Goal: Book appointment/travel/reservation

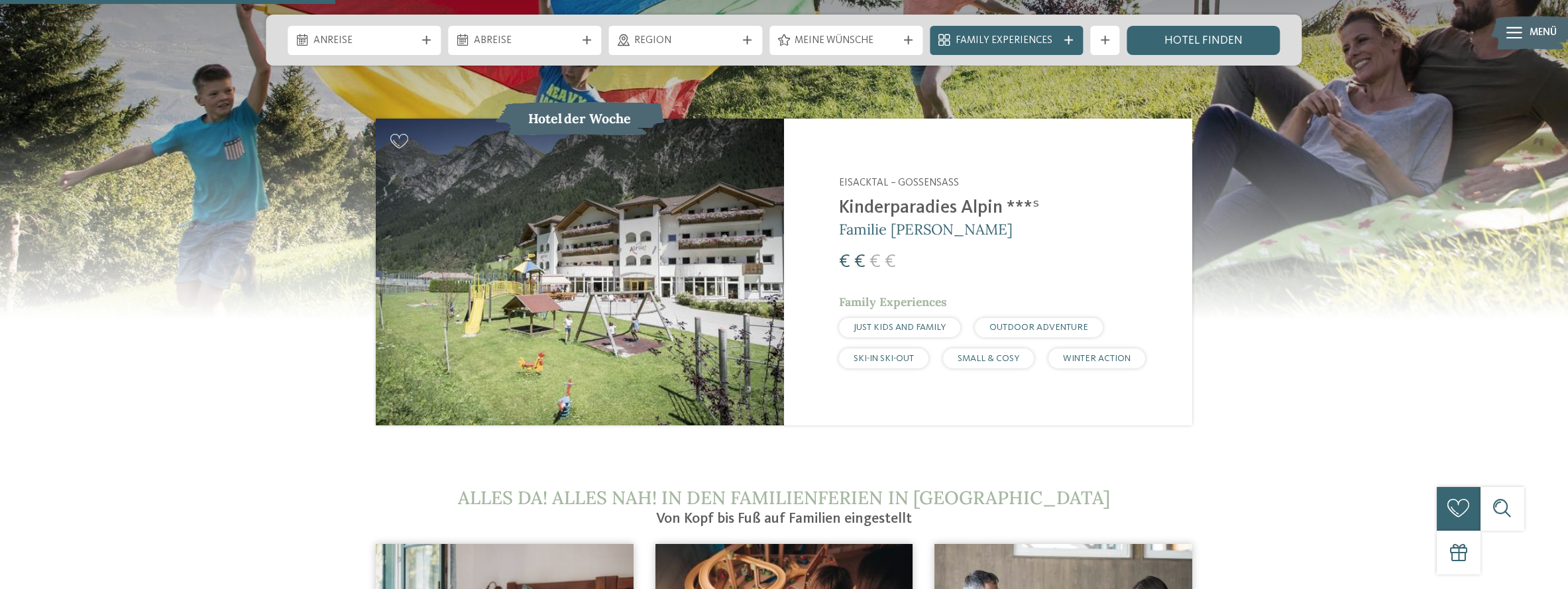
scroll to position [1856, 0]
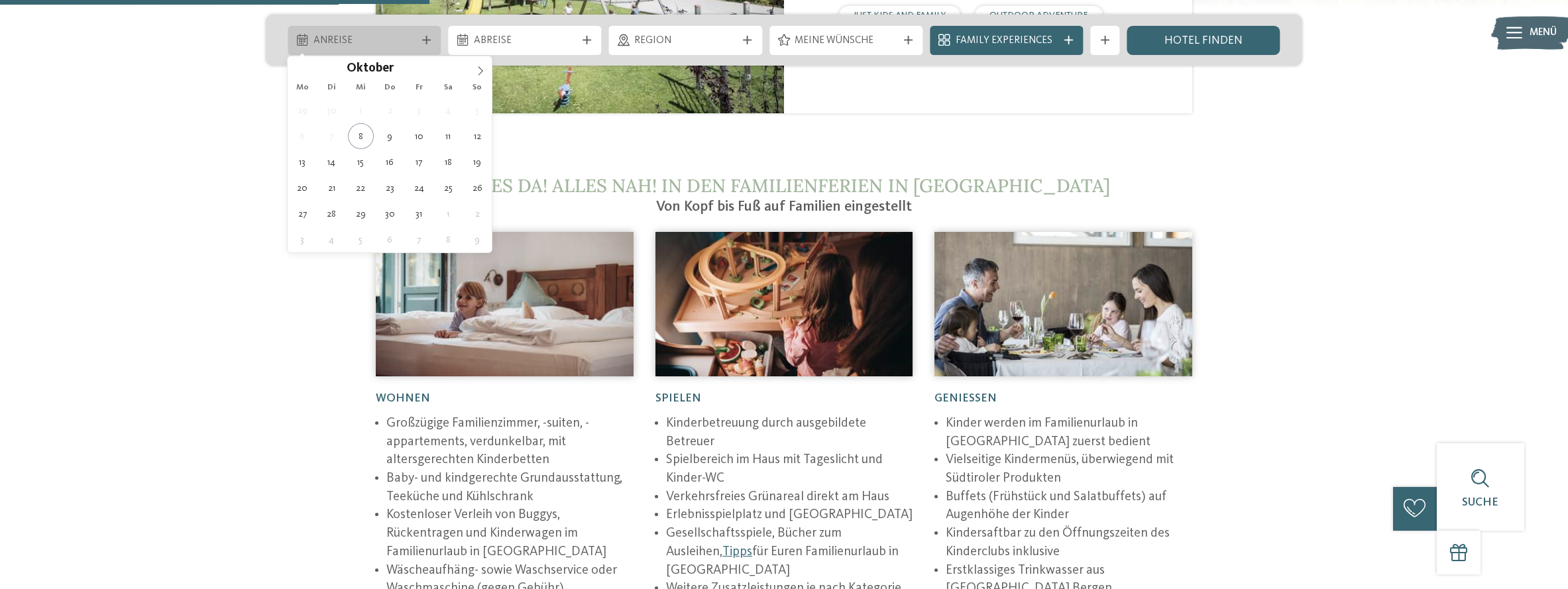
click at [365, 40] on span "Anreise" at bounding box center [364, 41] width 102 height 15
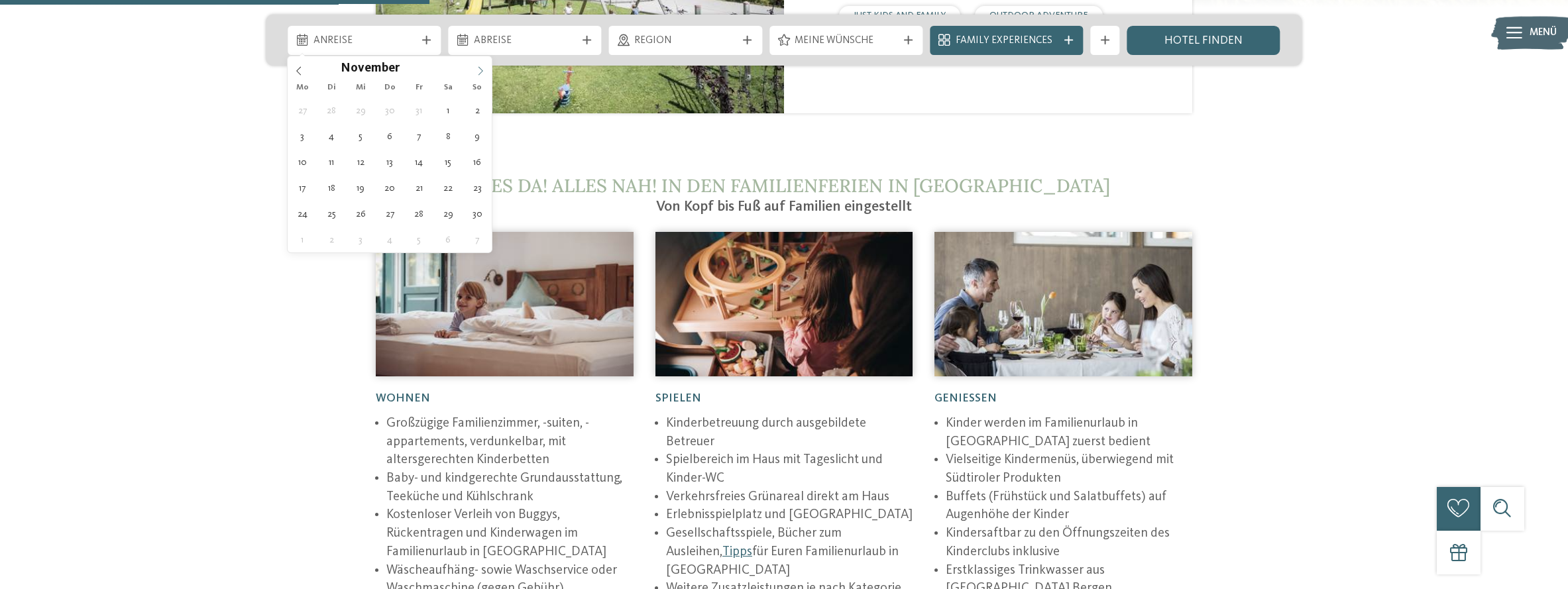
click at [487, 71] on span at bounding box center [481, 67] width 23 height 23
type input "****"
click at [487, 71] on span at bounding box center [481, 67] width 23 height 23
drag, startPoint x: 487, startPoint y: 71, endPoint x: 479, endPoint y: 70, distance: 8.1
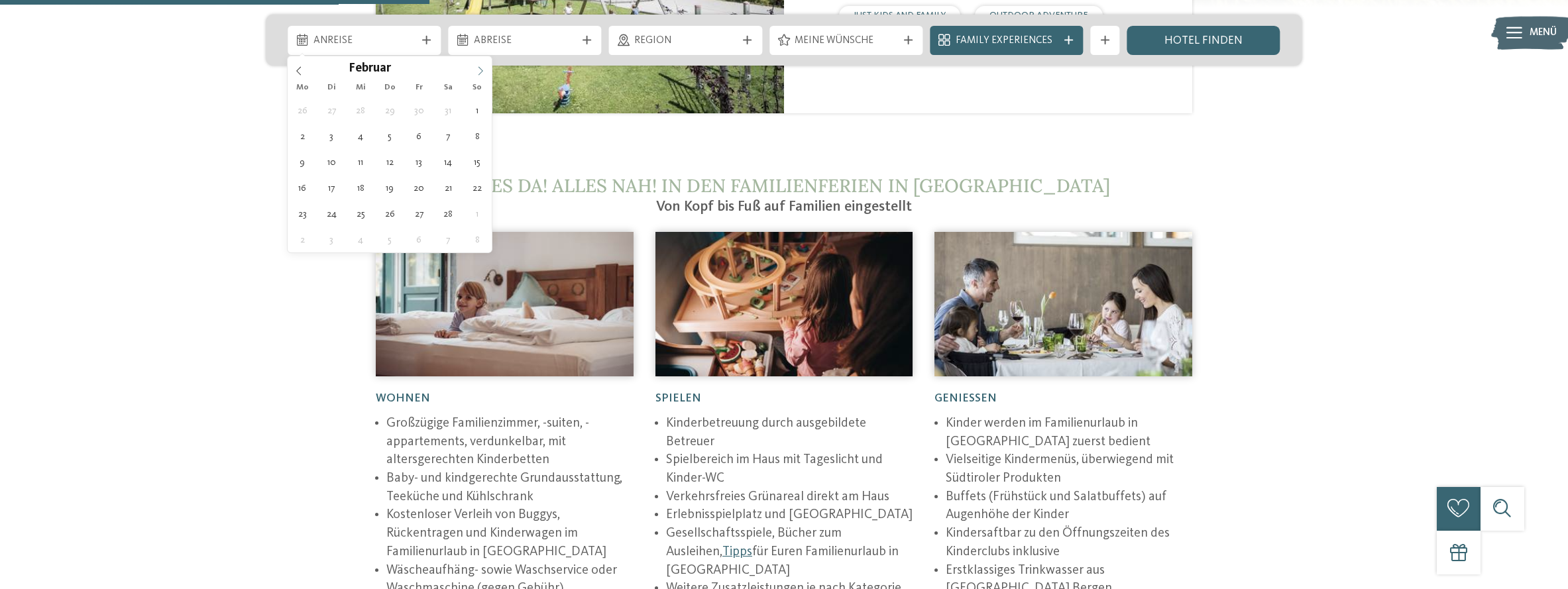
click at [479, 70] on icon at bounding box center [481, 71] width 9 height 9
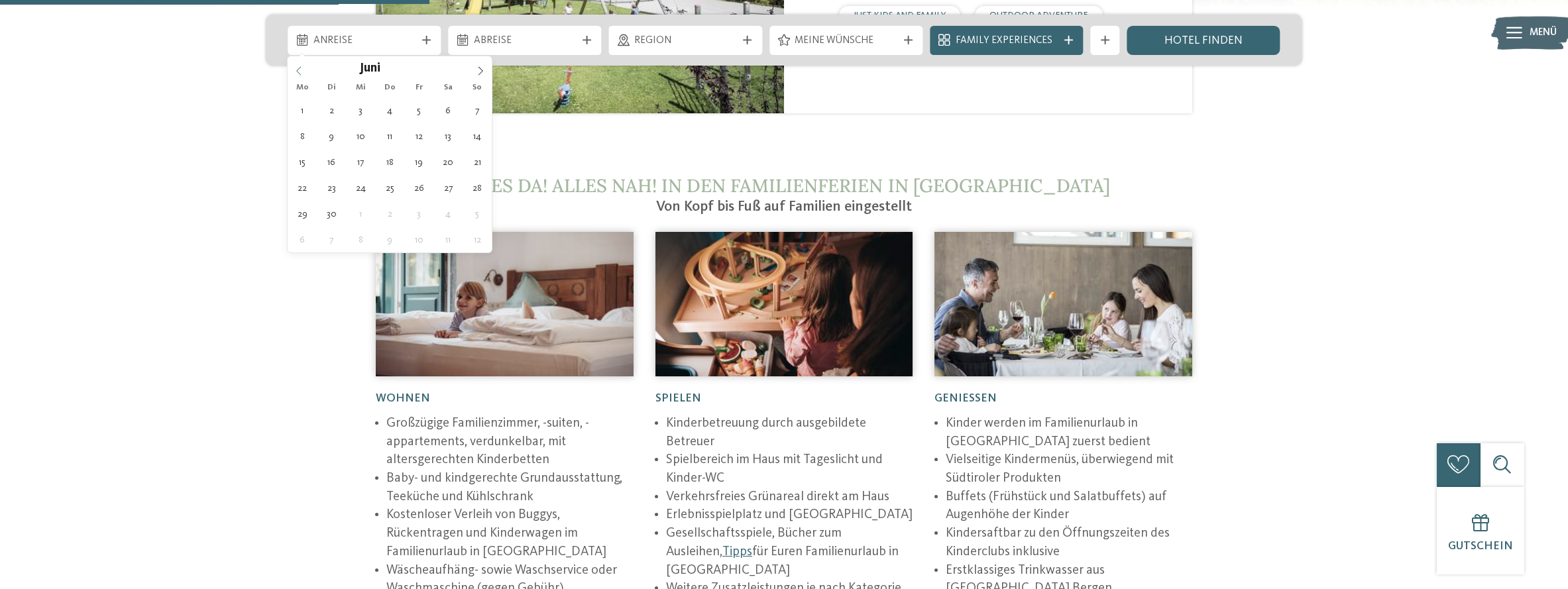
click at [299, 71] on icon at bounding box center [298, 71] width 9 height 9
type div "01.05.2026"
type input "****"
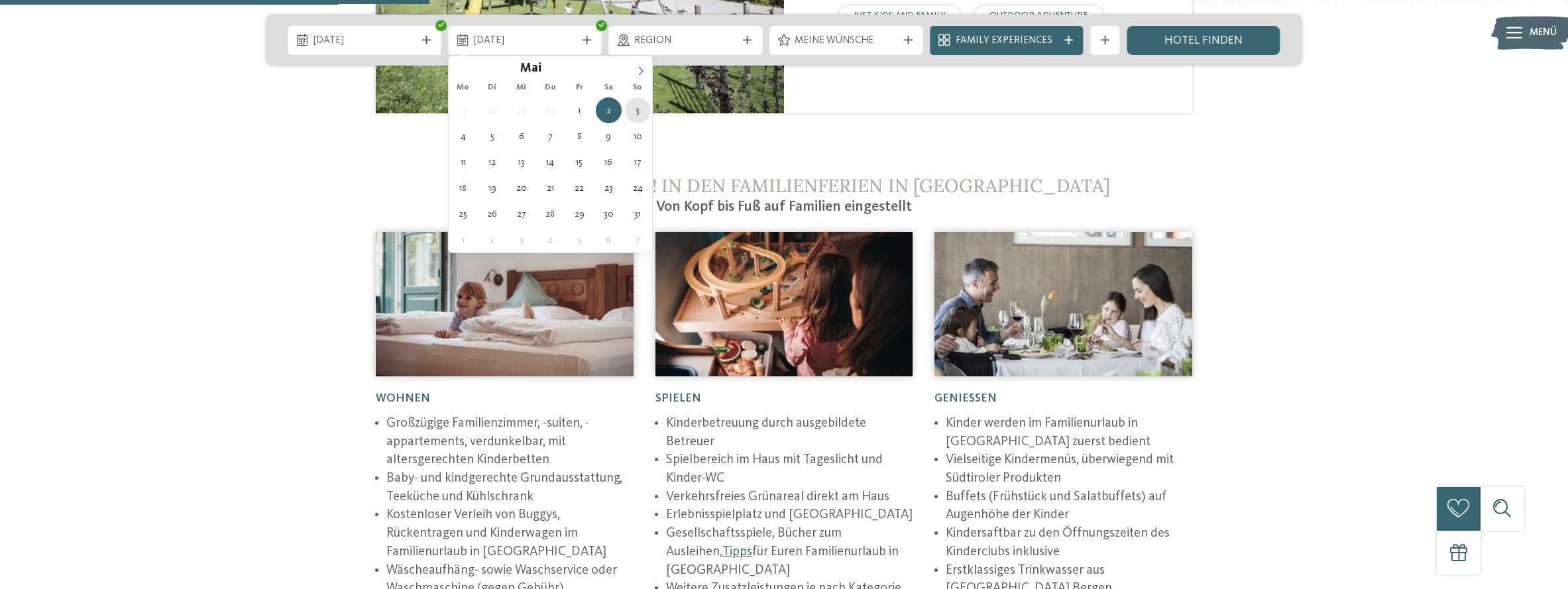
type div "03.05.2026"
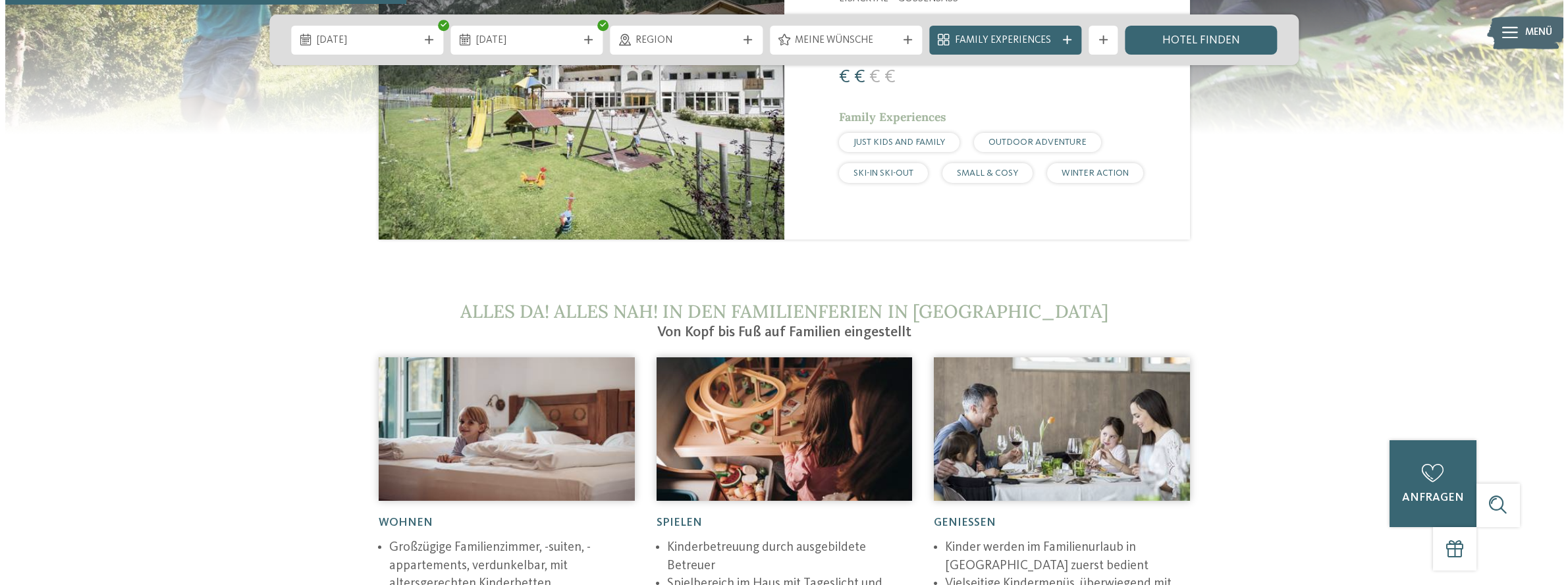
scroll to position [1712, 0]
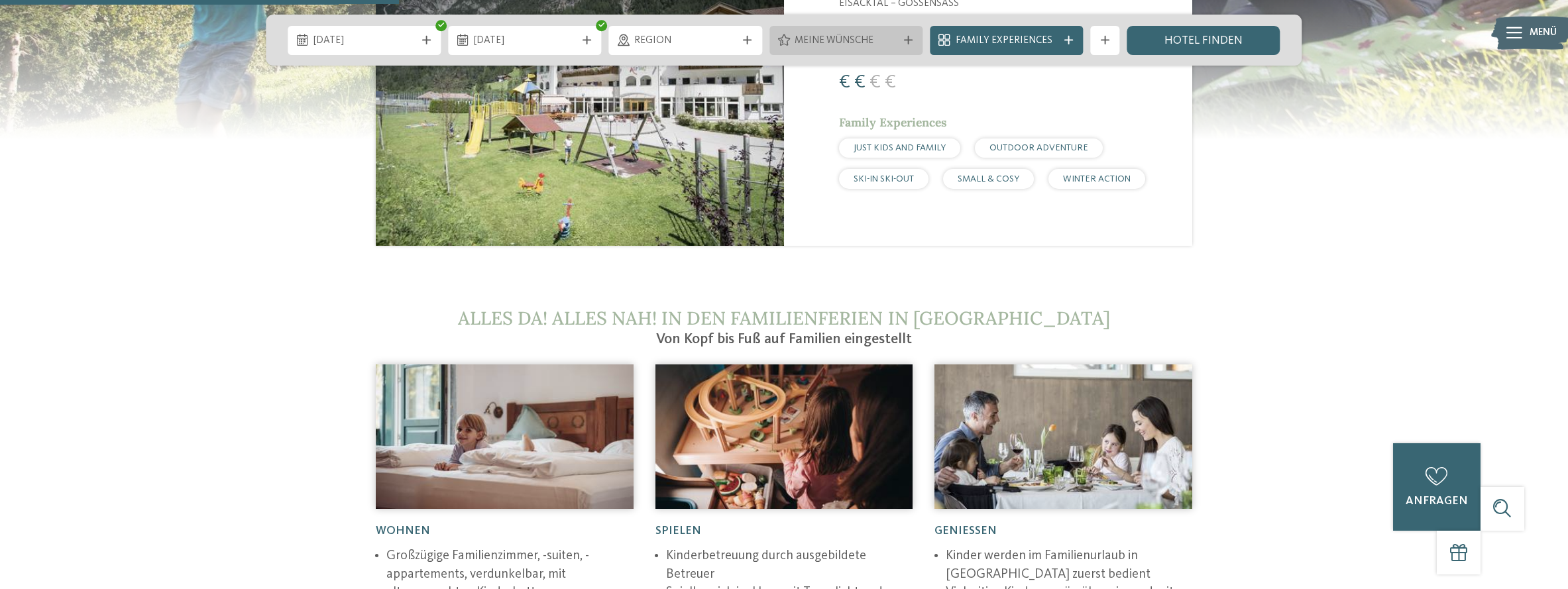
click at [910, 36] on icon at bounding box center [907, 39] width 8 height 8
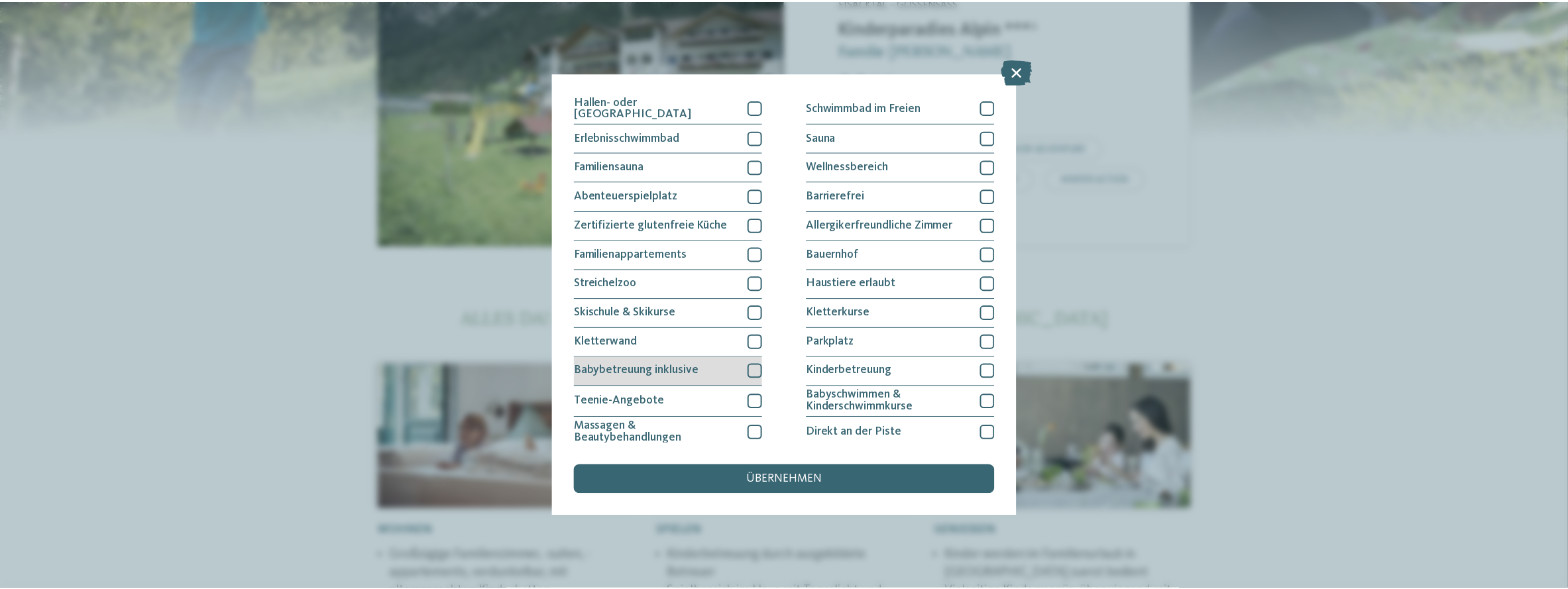
scroll to position [0, 0]
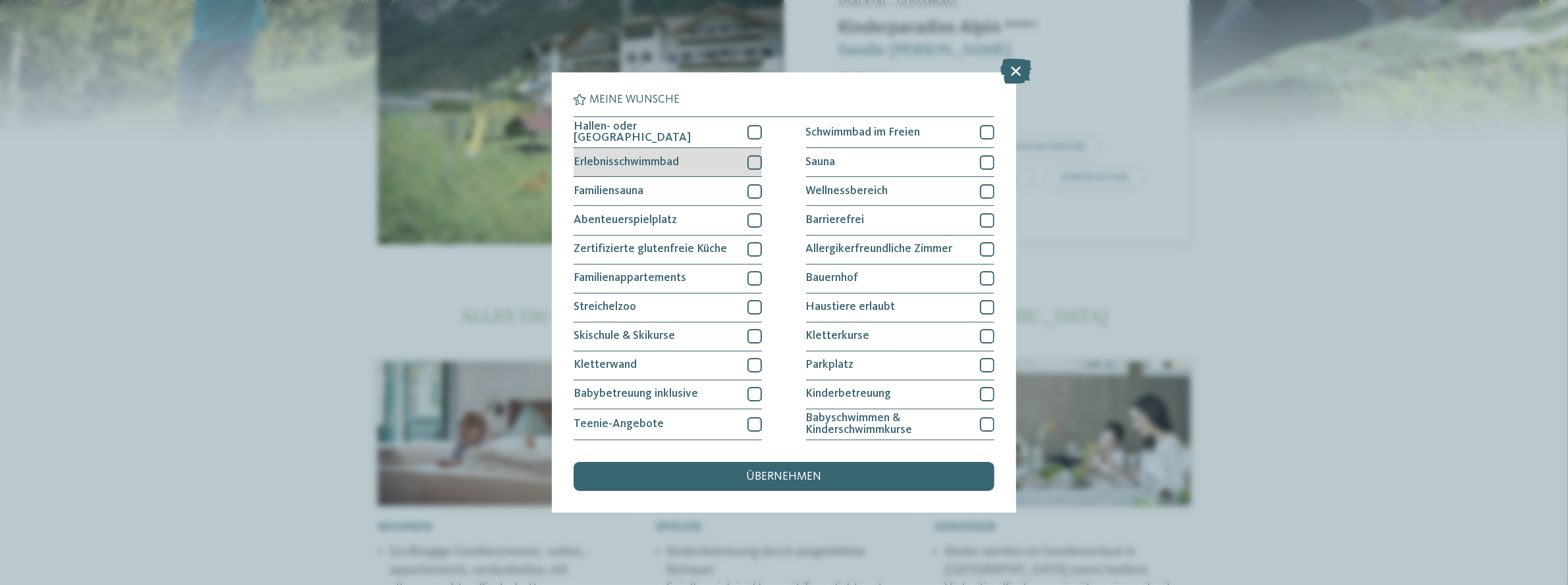
click at [753, 164] on div at bounding box center [755, 163] width 14 height 14
click at [793, 483] on span "übernehmen" at bounding box center [784, 476] width 75 height 12
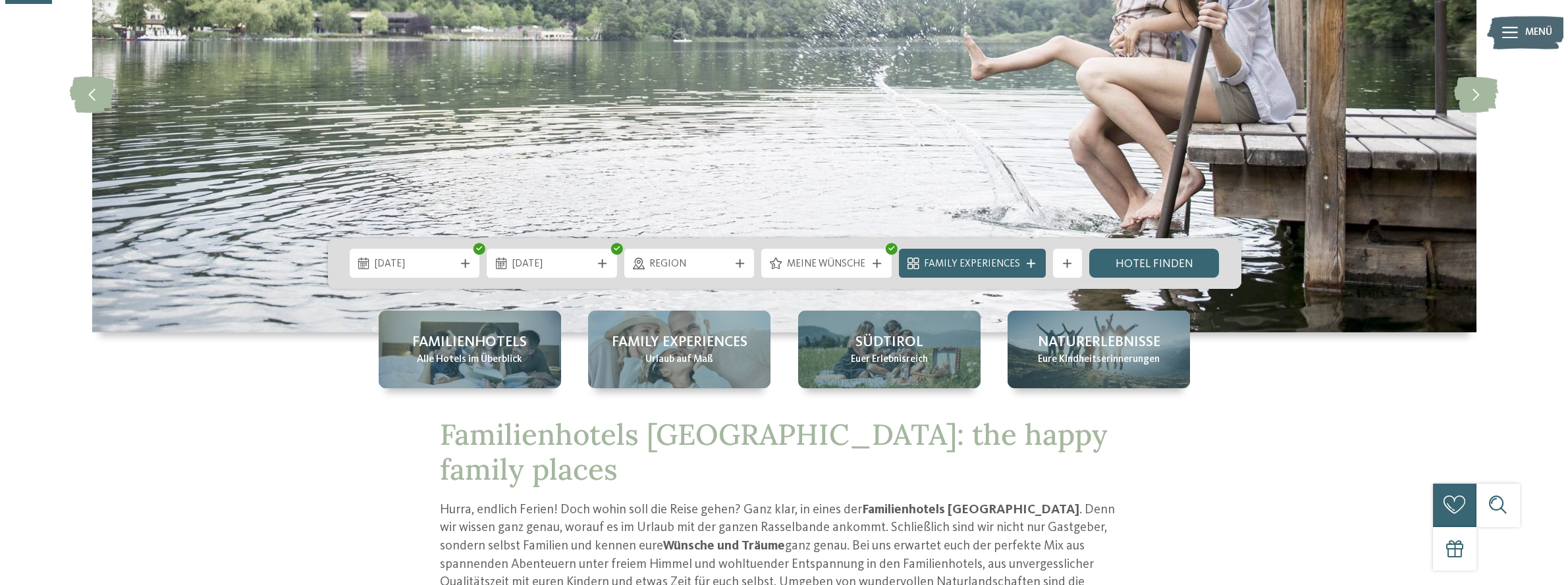
scroll to position [197, 0]
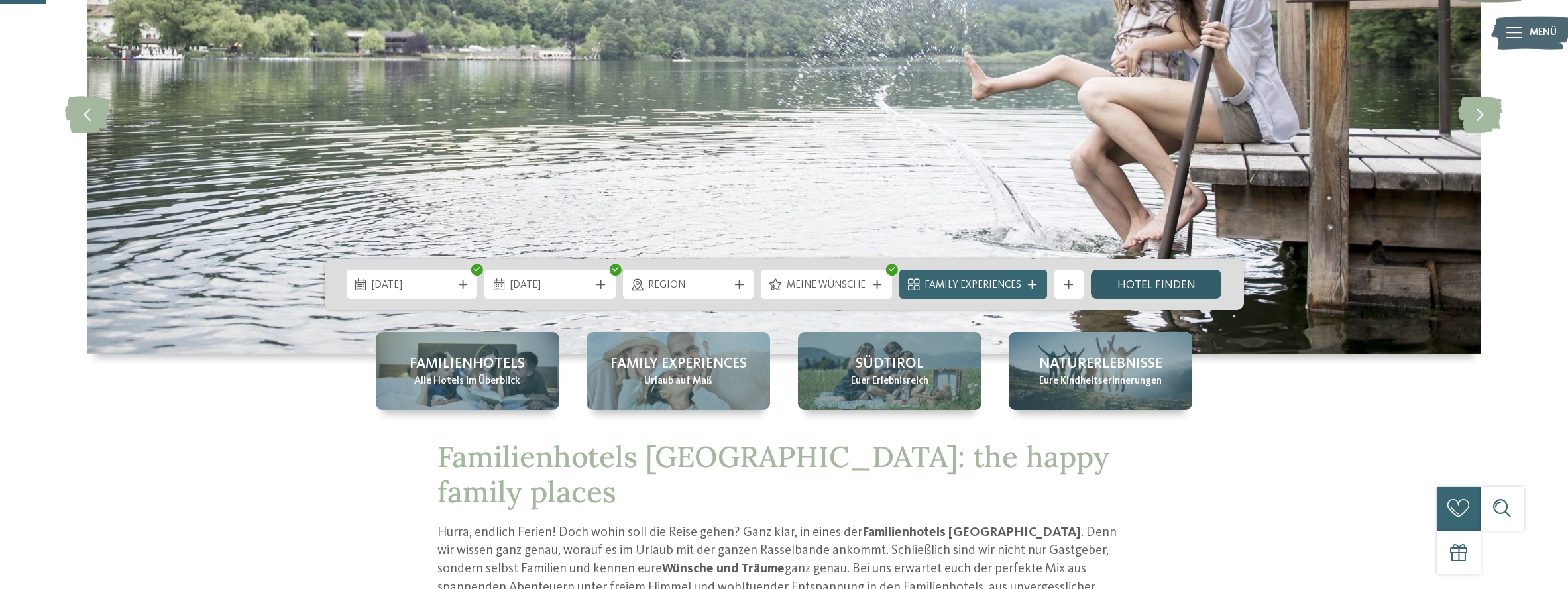
click at [1154, 281] on link "Hotel finden" at bounding box center [1157, 284] width 131 height 29
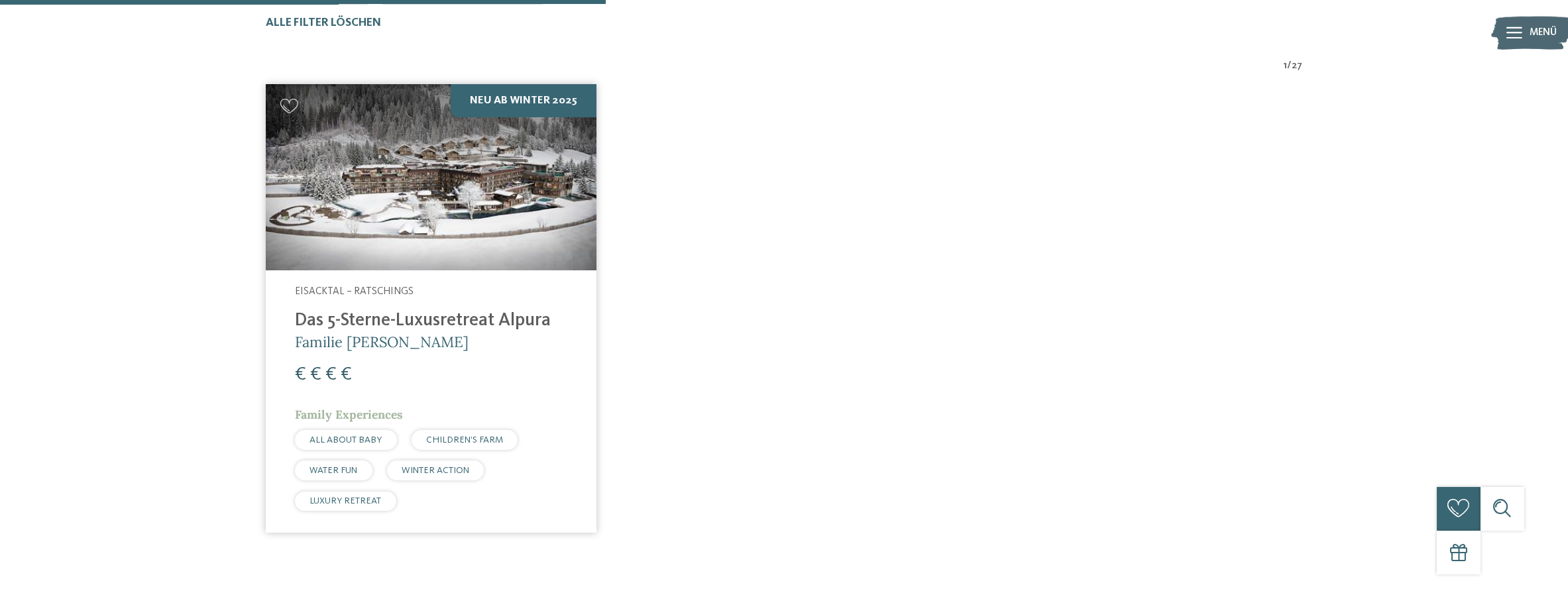
click at [435, 218] on img at bounding box center [430, 177] width 330 height 187
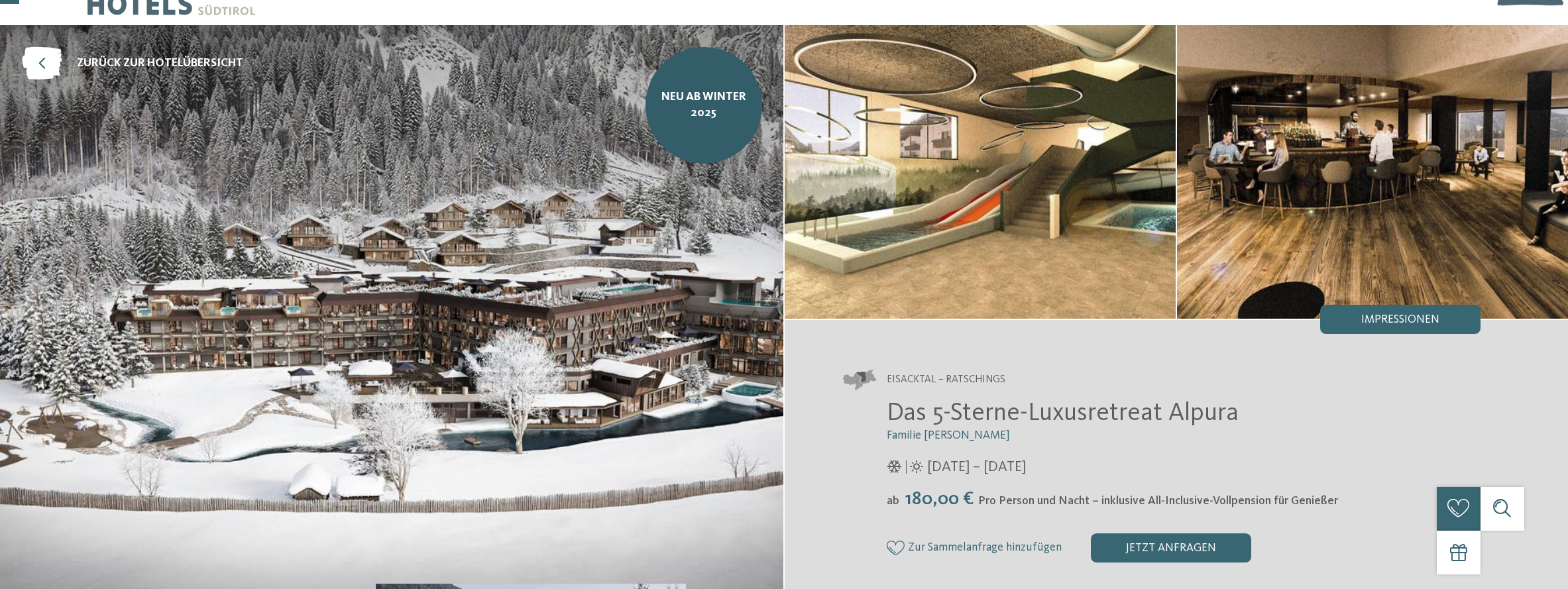
scroll to position [66, 0]
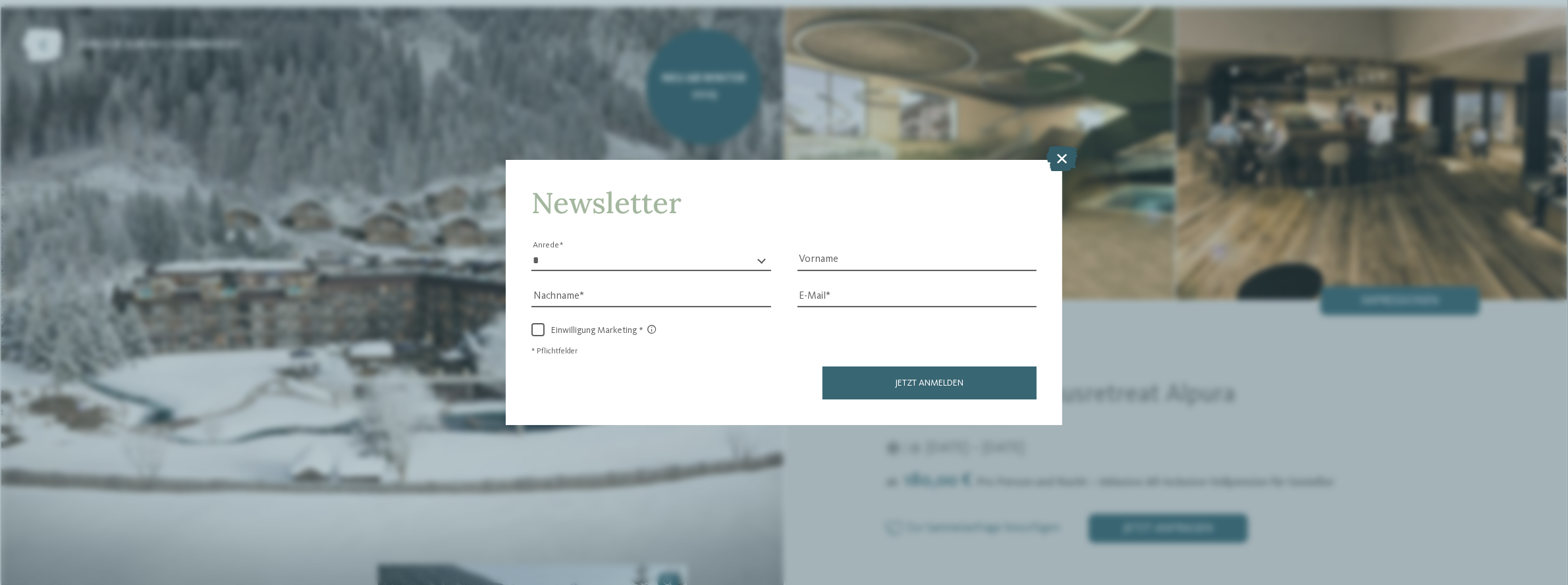
click at [1063, 164] on icon at bounding box center [1062, 159] width 31 height 25
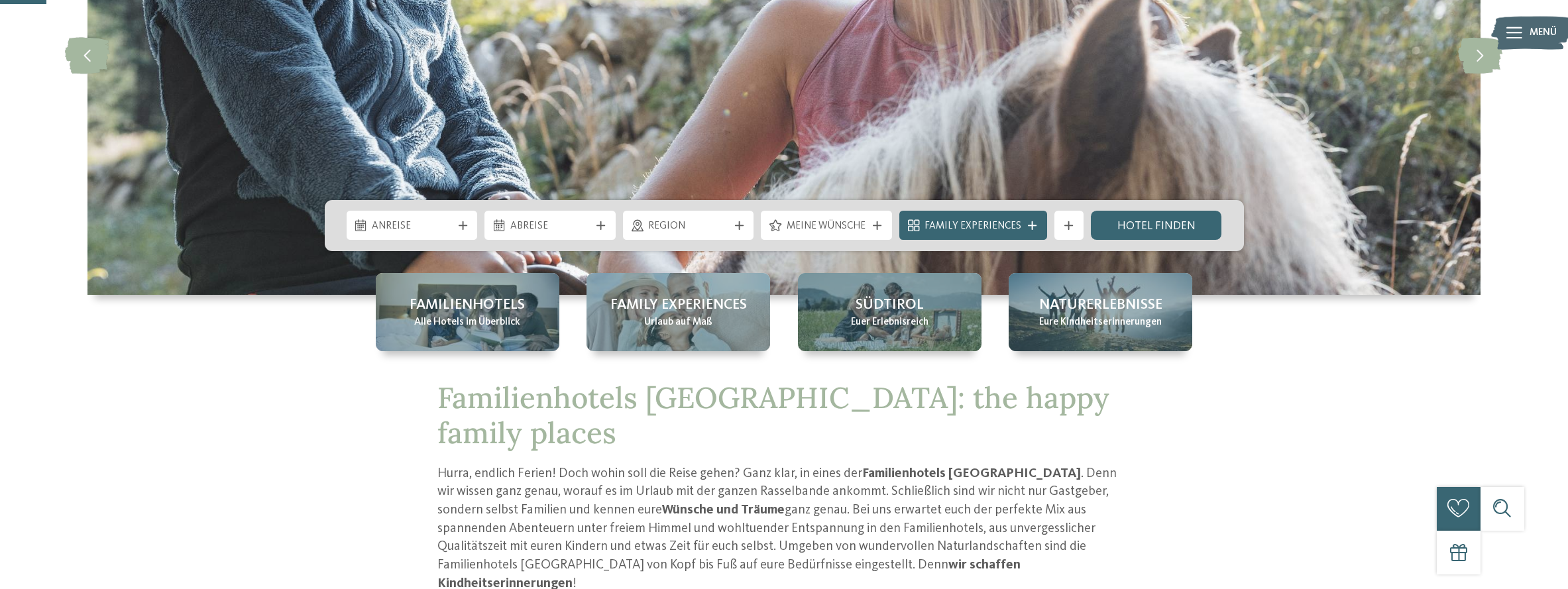
scroll to position [198, 0]
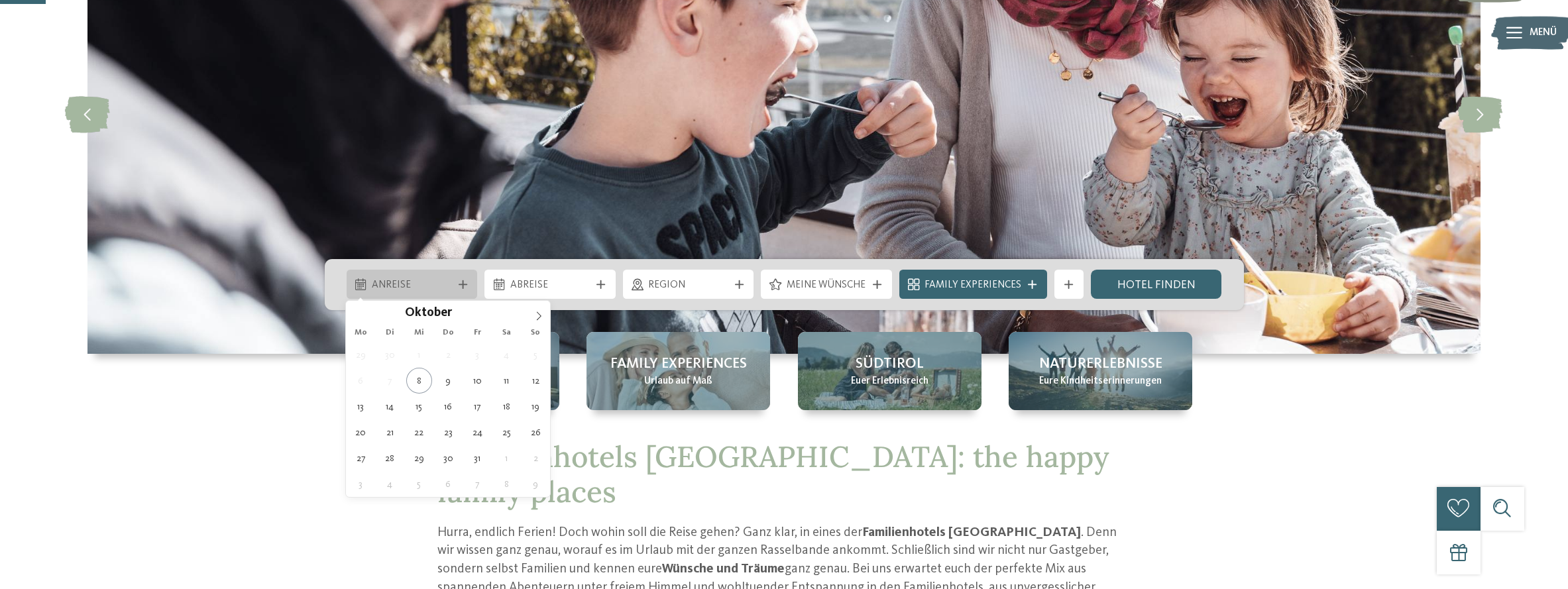
click at [460, 284] on icon at bounding box center [462, 284] width 8 height 8
click at [540, 317] on icon at bounding box center [539, 315] width 5 height 8
type input "****"
click at [540, 317] on icon at bounding box center [539, 316] width 9 height 9
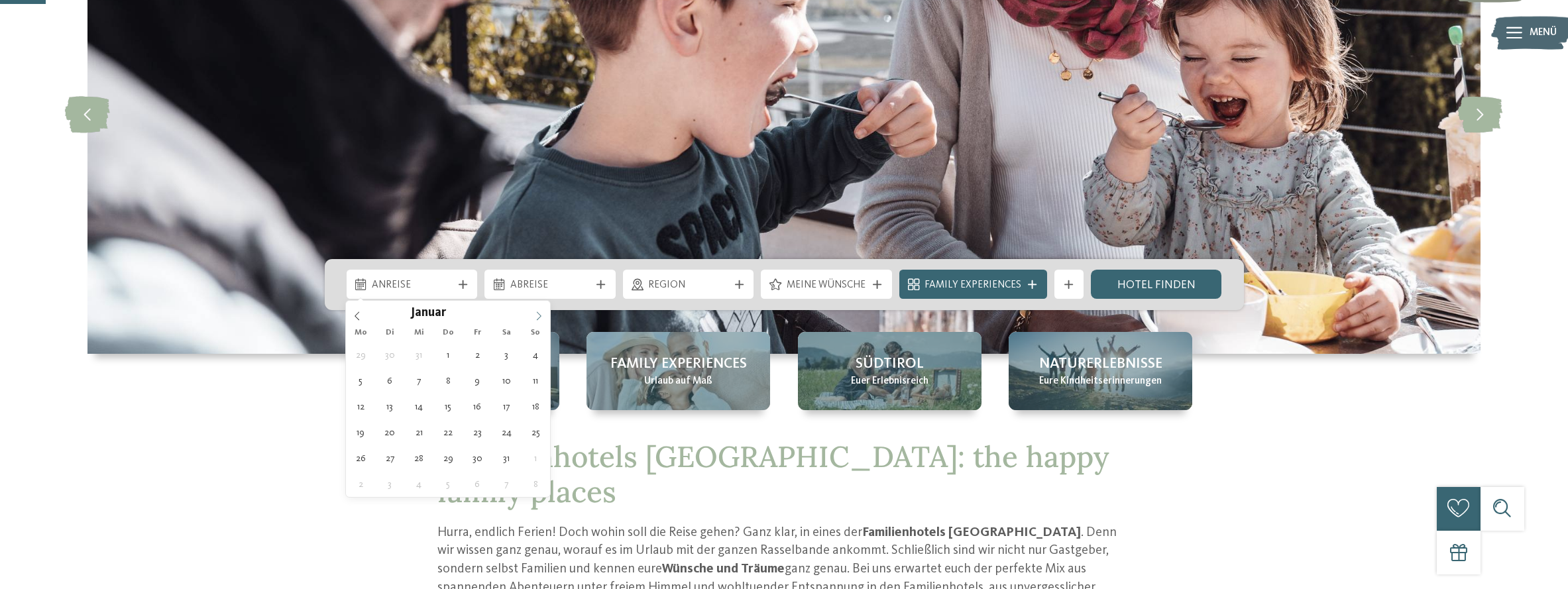
click at [540, 317] on icon at bounding box center [539, 316] width 9 height 9
click at [537, 315] on icon at bounding box center [539, 316] width 9 height 9
type div "14.05.2026"
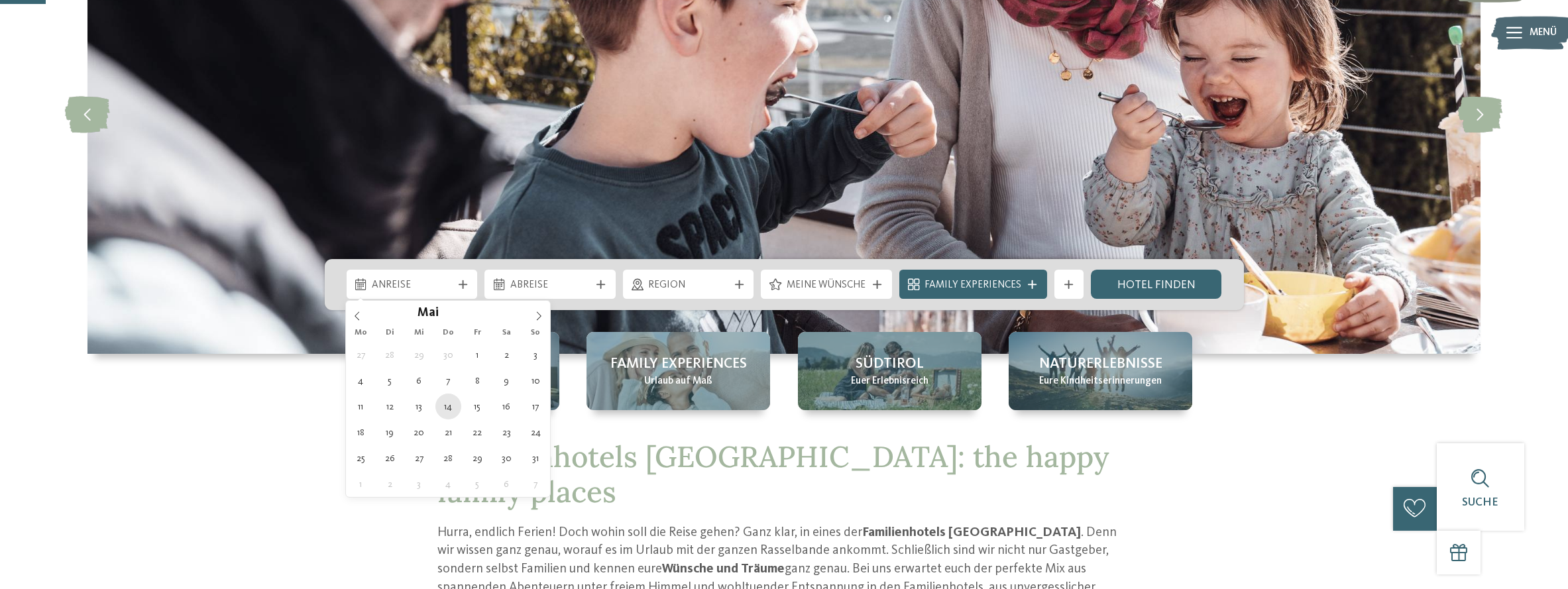
type input "****"
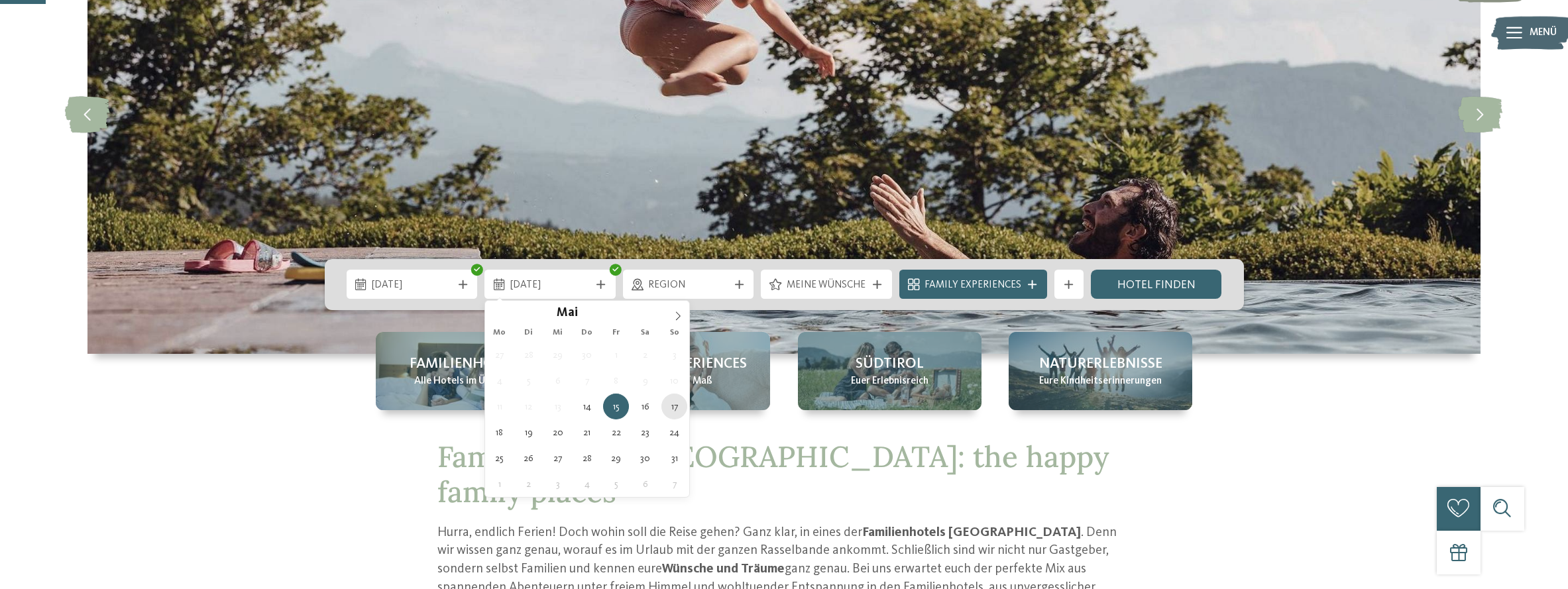
type div "17.05.2026"
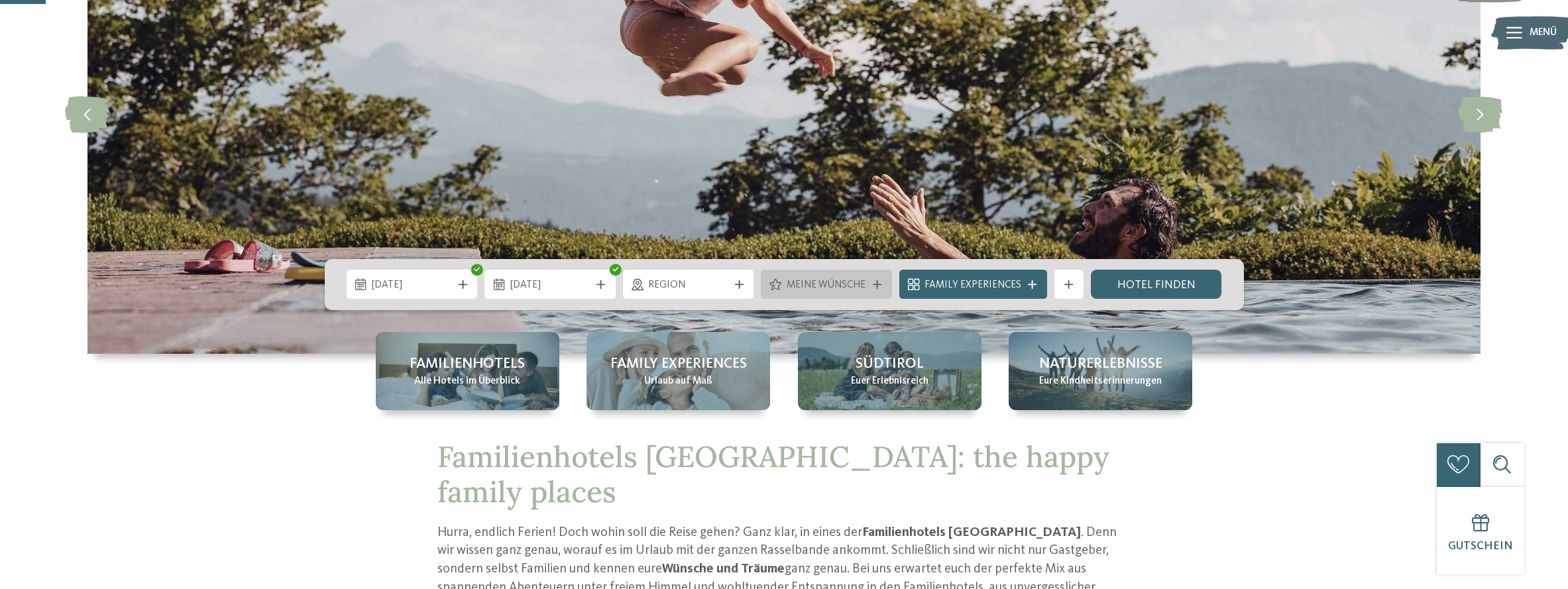
click at [882, 287] on icon at bounding box center [876, 284] width 8 height 8
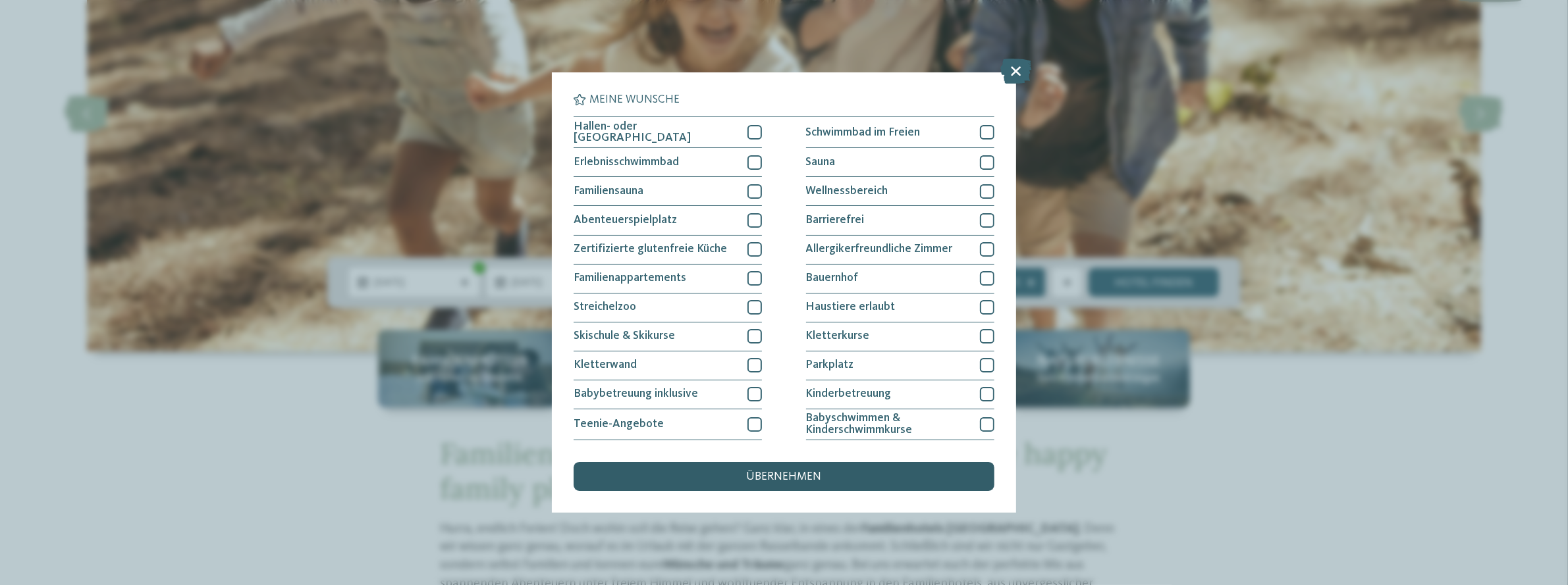
click at [800, 478] on span "übernehmen" at bounding box center [784, 476] width 75 height 12
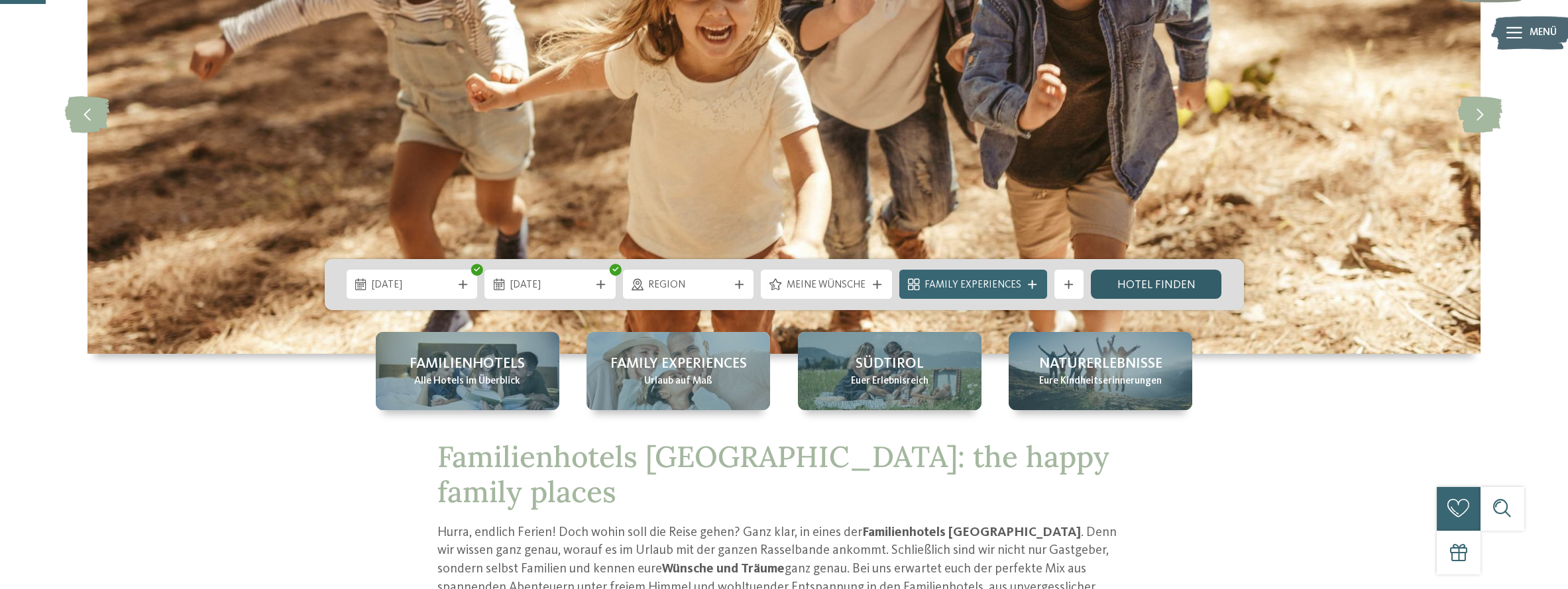
click at [1143, 288] on link "Hotel finden" at bounding box center [1157, 284] width 131 height 29
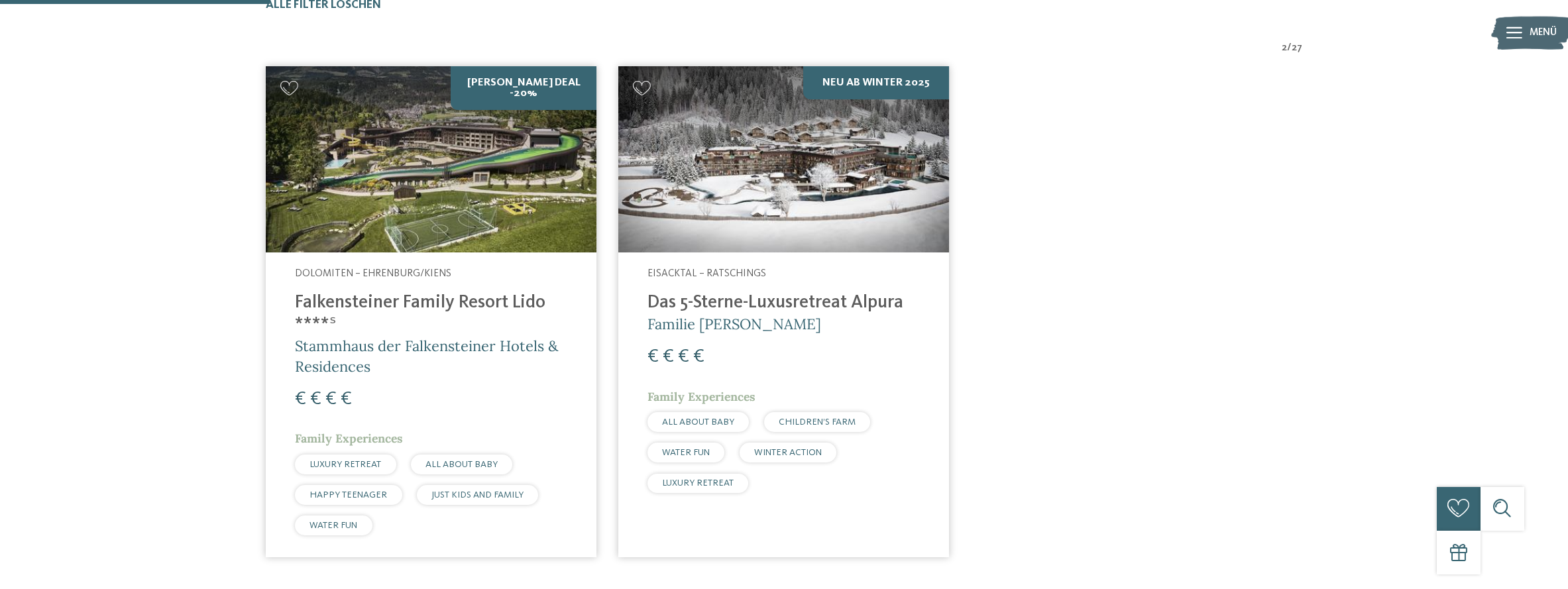
scroll to position [220, 0]
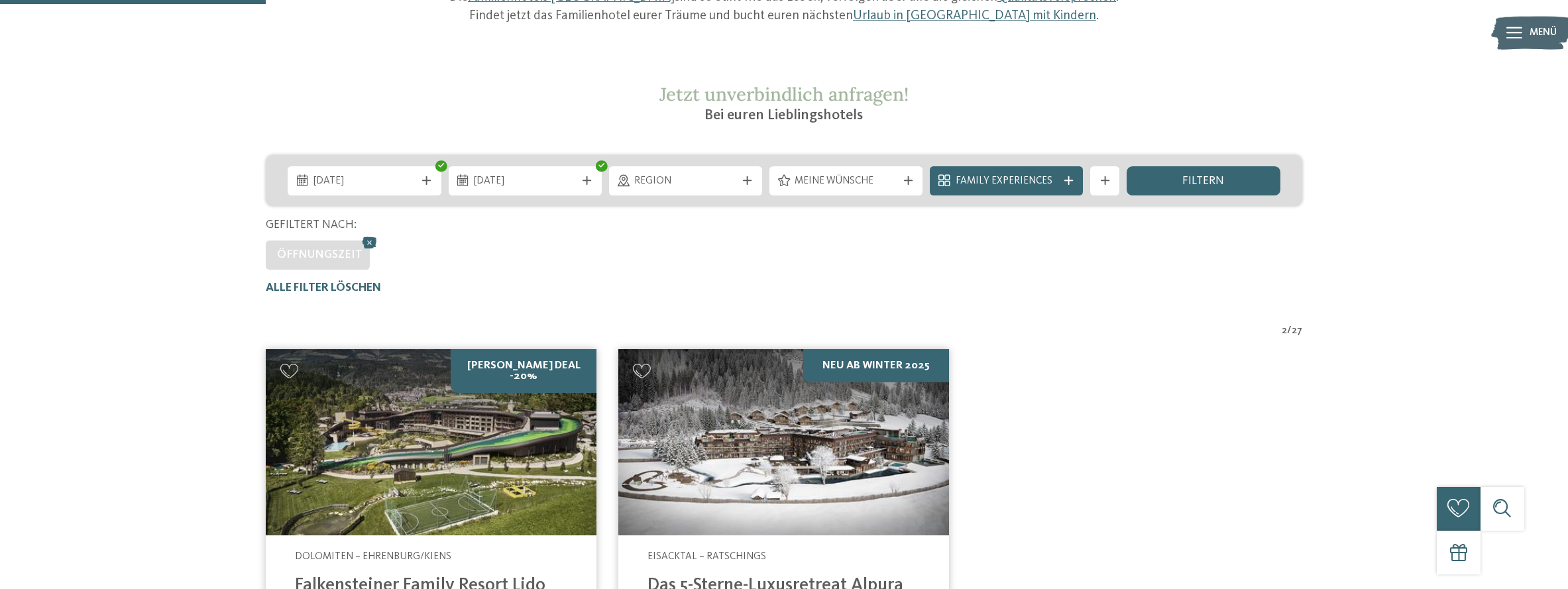
click at [448, 471] on img at bounding box center [430, 442] width 330 height 187
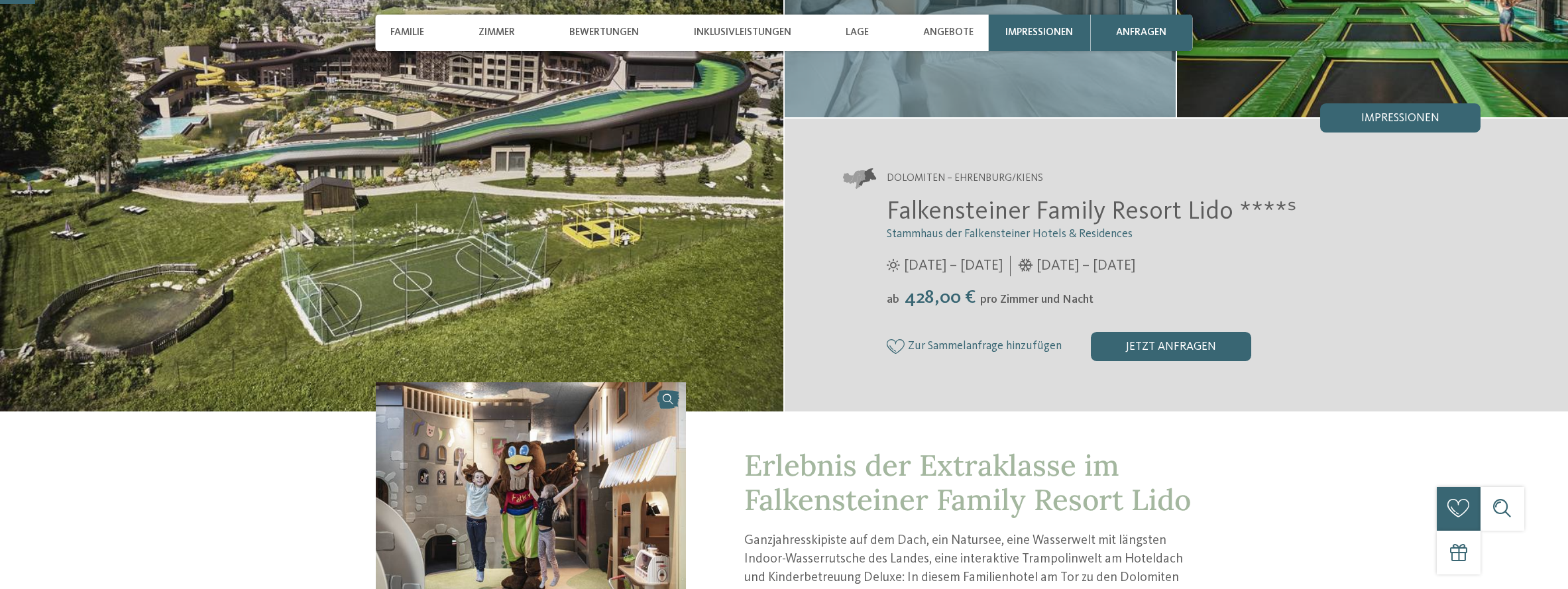
scroll to position [265, 0]
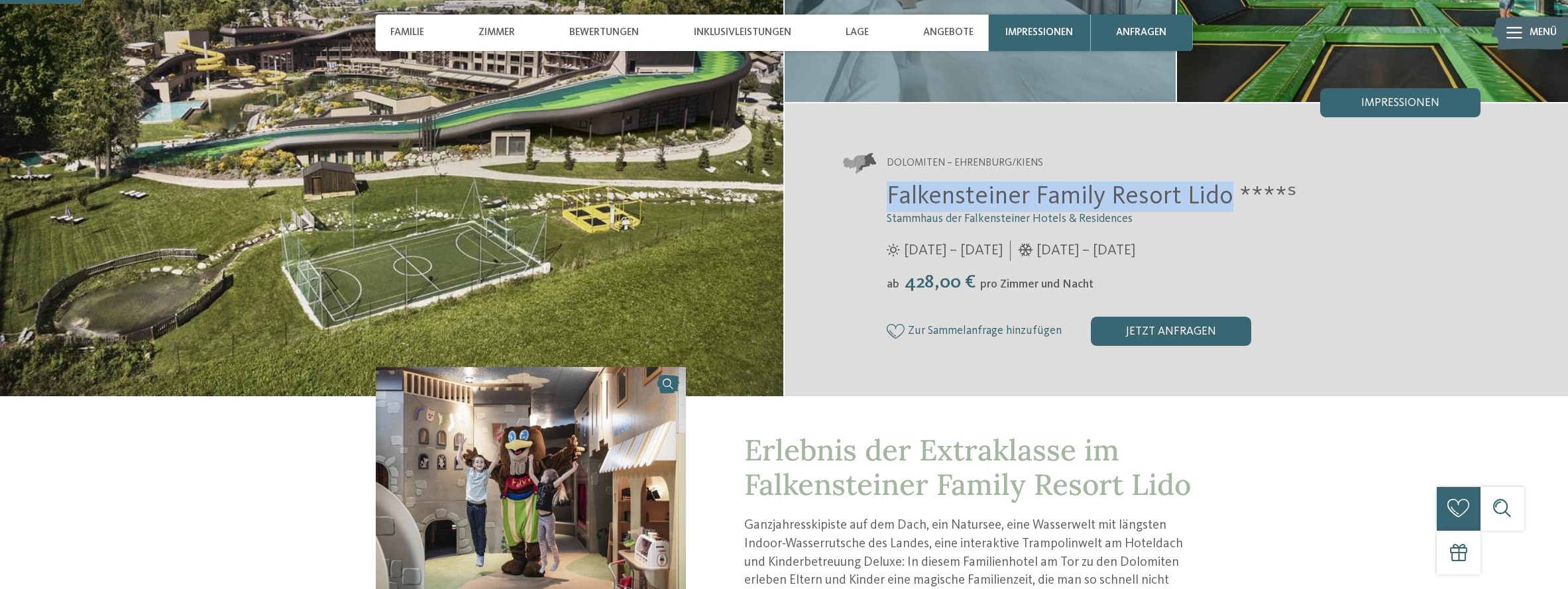
drag, startPoint x: 1228, startPoint y: 192, endPoint x: 886, endPoint y: 189, distance: 342.0
click at [886, 189] on span "Falkensteiner Family Resort Lido ****ˢ" at bounding box center [1091, 197] width 410 height 25
copy span "Falkensteiner Family Resort Lido"
